Goal: Communication & Community: Connect with others

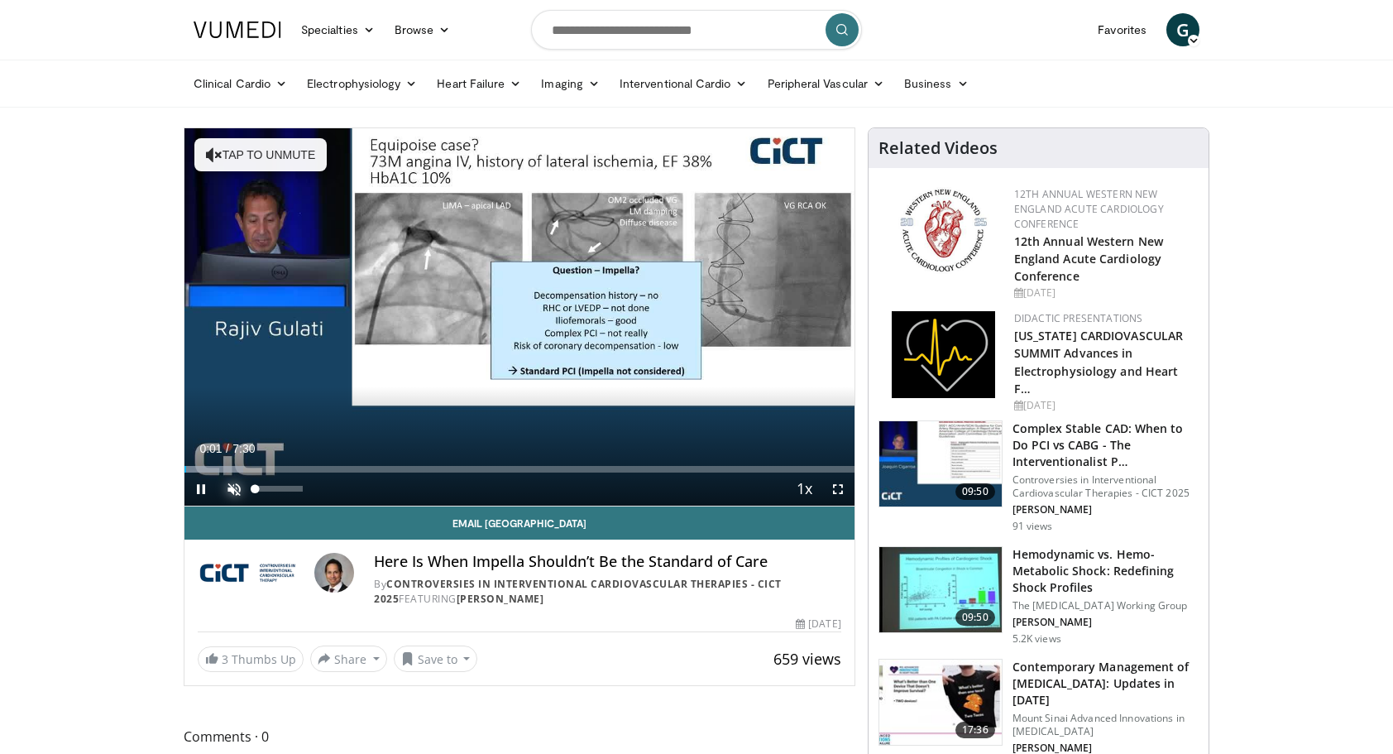
click at [237, 486] on span "Video Player" at bounding box center [234, 488] width 33 height 33
click at [841, 488] on span "Video Player" at bounding box center [837, 488] width 33 height 33
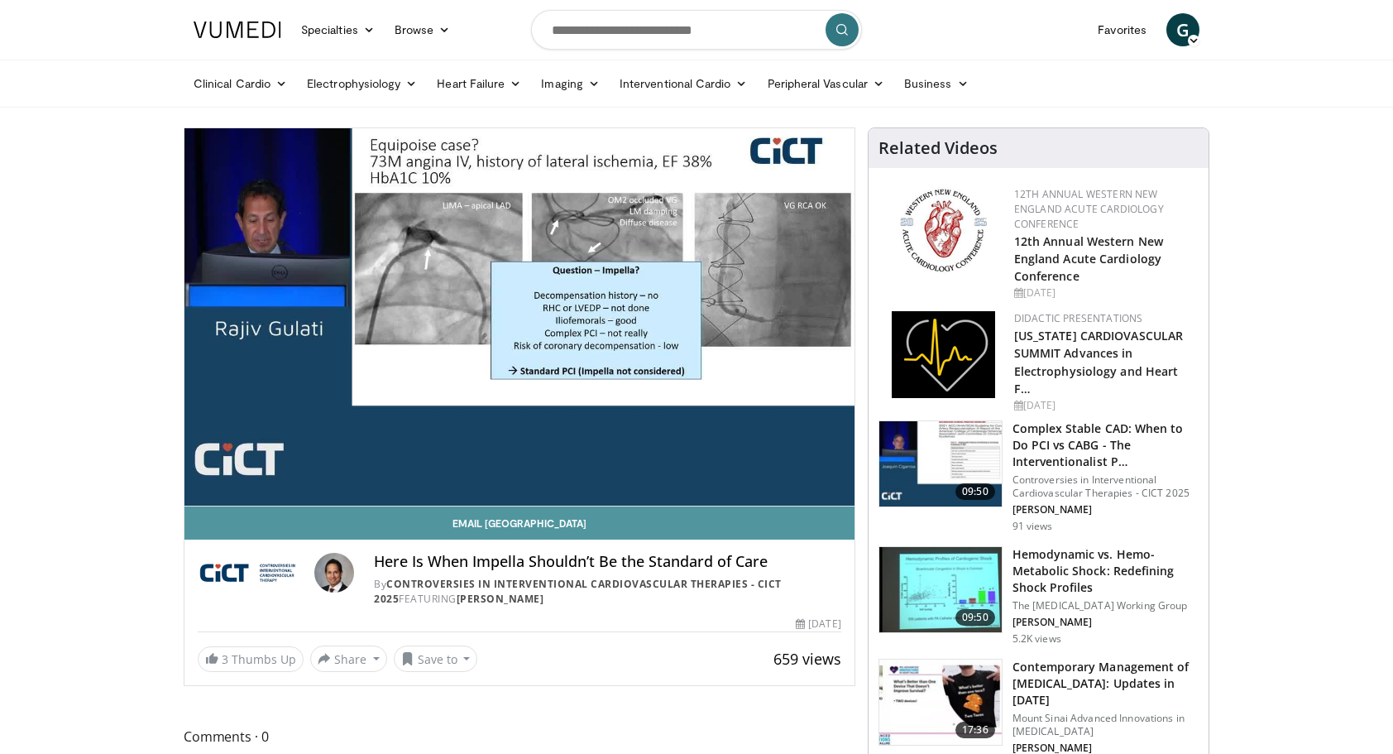
click at [215, 518] on link "Email Rajiv" at bounding box center [519, 522] width 670 height 33
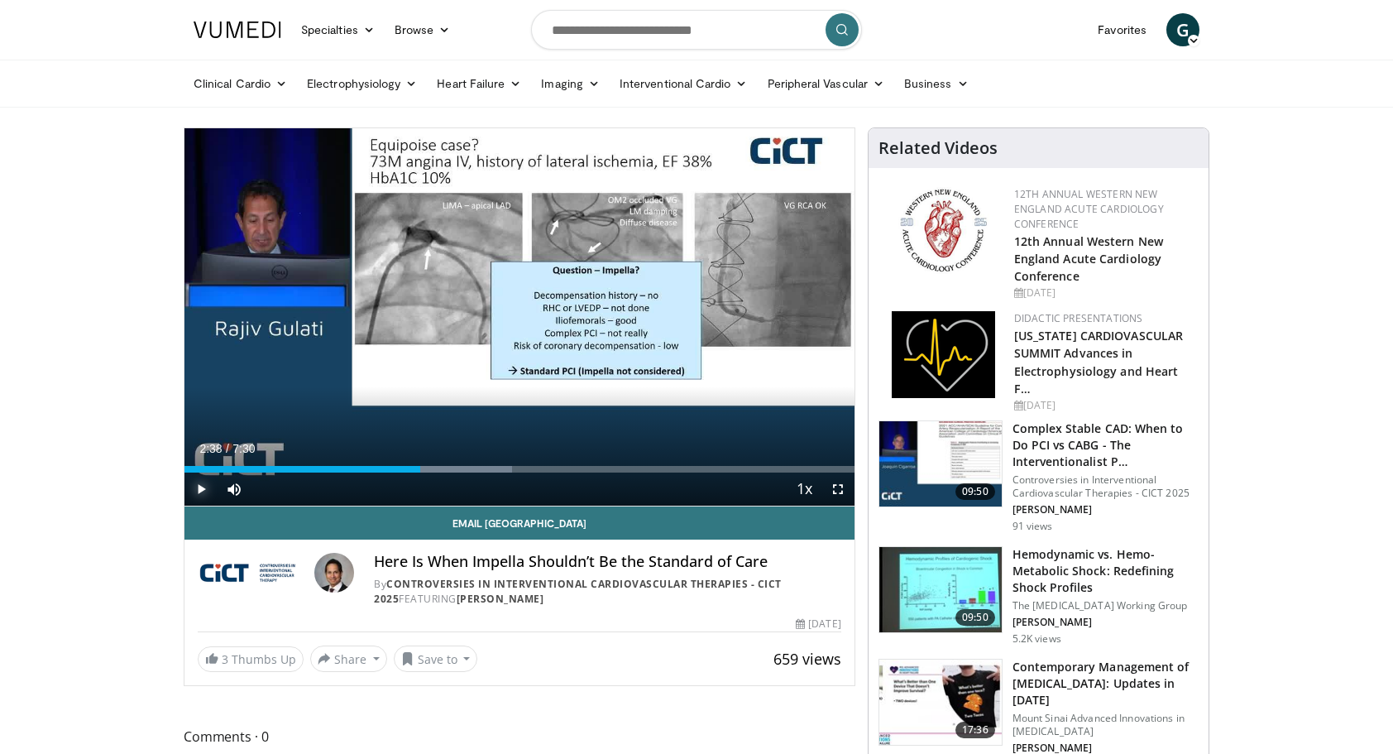
click at [197, 490] on span "Video Player" at bounding box center [200, 488] width 33 height 33
click at [840, 490] on span "Video Player" at bounding box center [837, 488] width 33 height 33
